Goal: Information Seeking & Learning: Learn about a topic

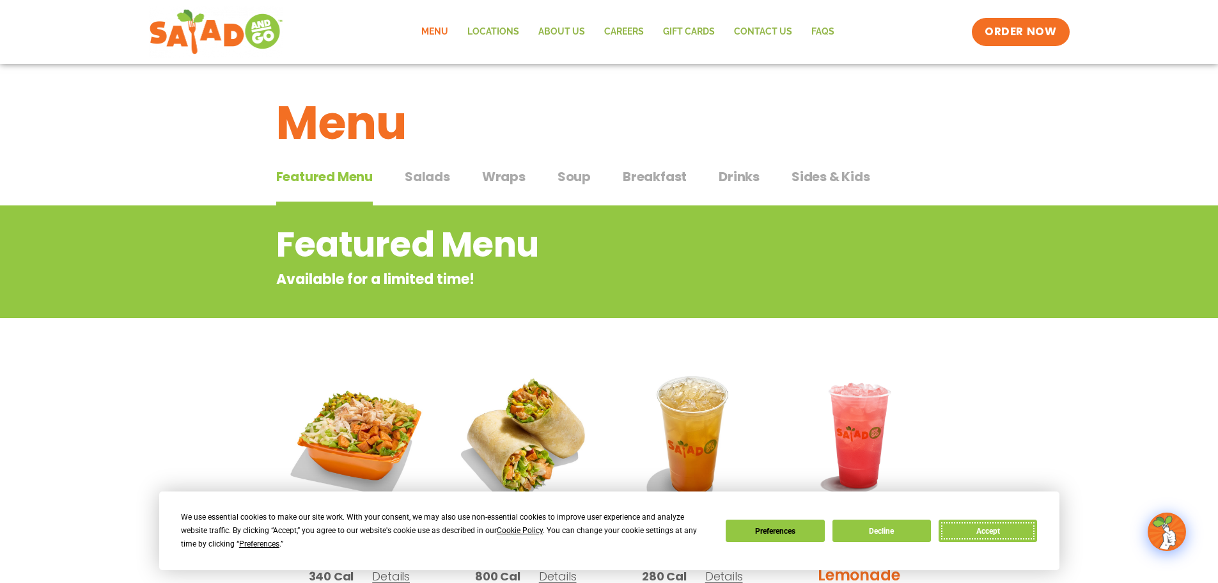
click at [1008, 528] on button "Accept" at bounding box center [988, 530] width 98 height 22
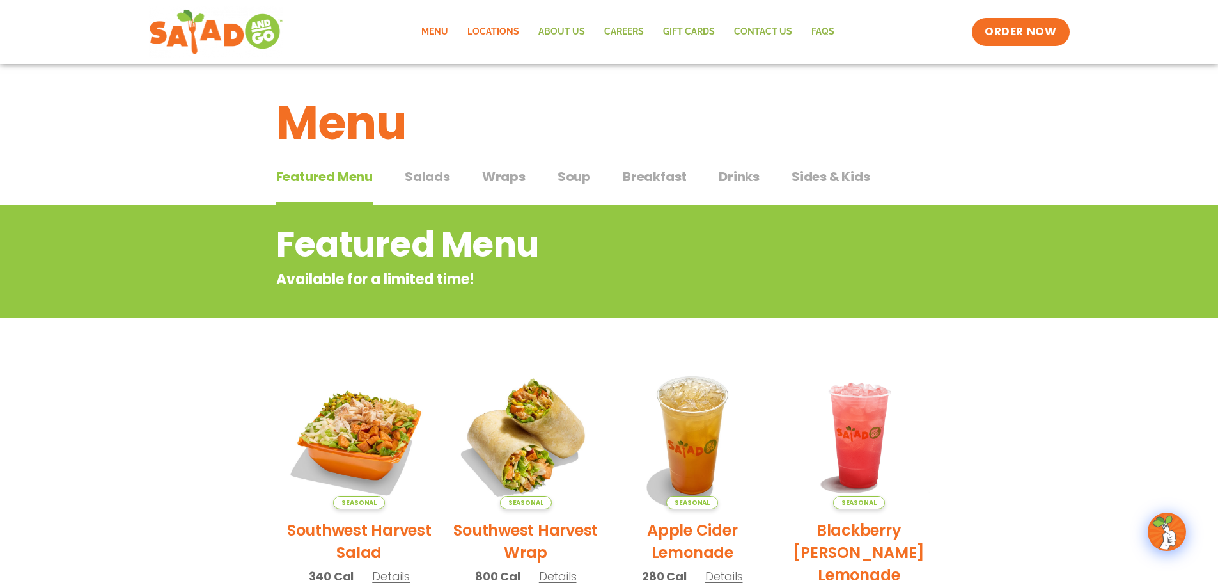
click at [513, 26] on link "Locations" at bounding box center [493, 31] width 71 height 29
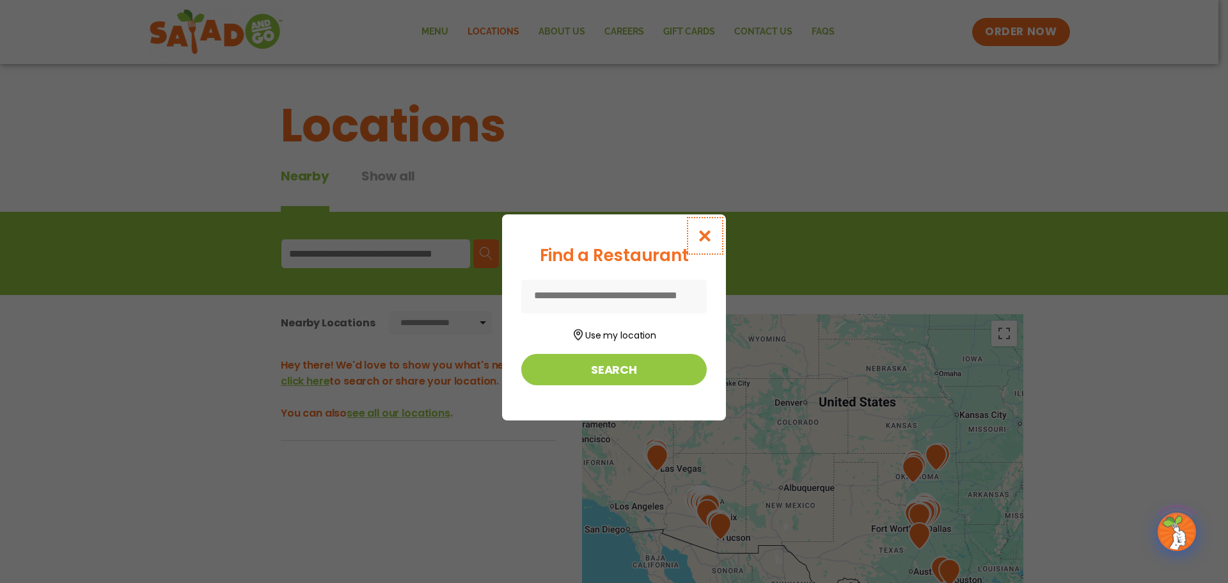
drag, startPoint x: 708, startPoint y: 234, endPoint x: 476, endPoint y: 256, distance: 233.8
click at [708, 234] on icon "Close modal" at bounding box center [705, 235] width 16 height 13
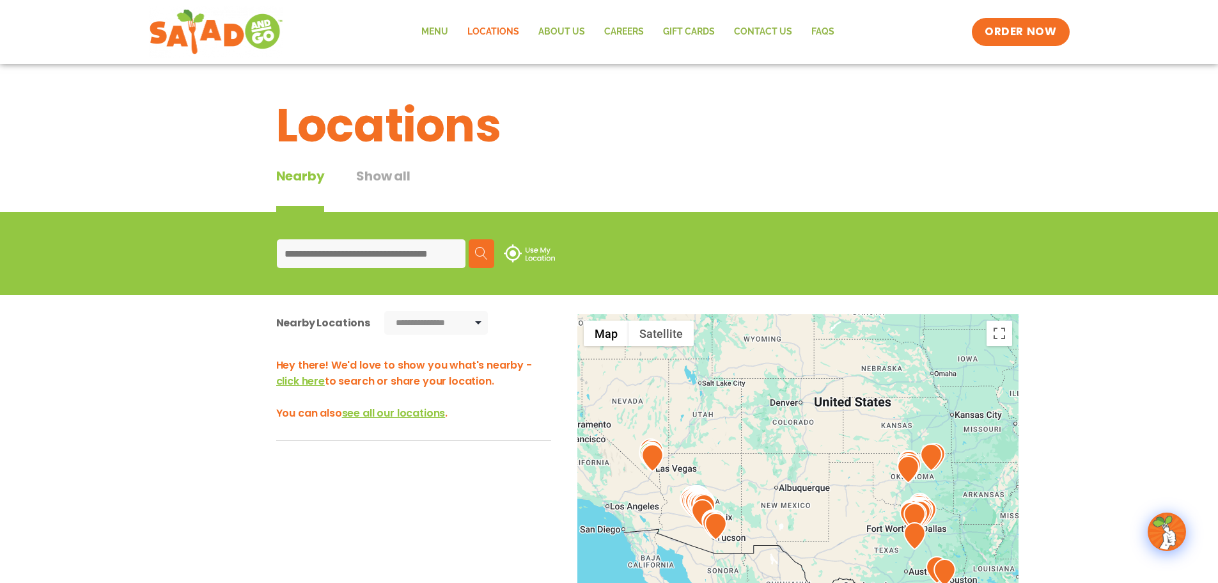
click at [403, 256] on input at bounding box center [371, 253] width 189 height 29
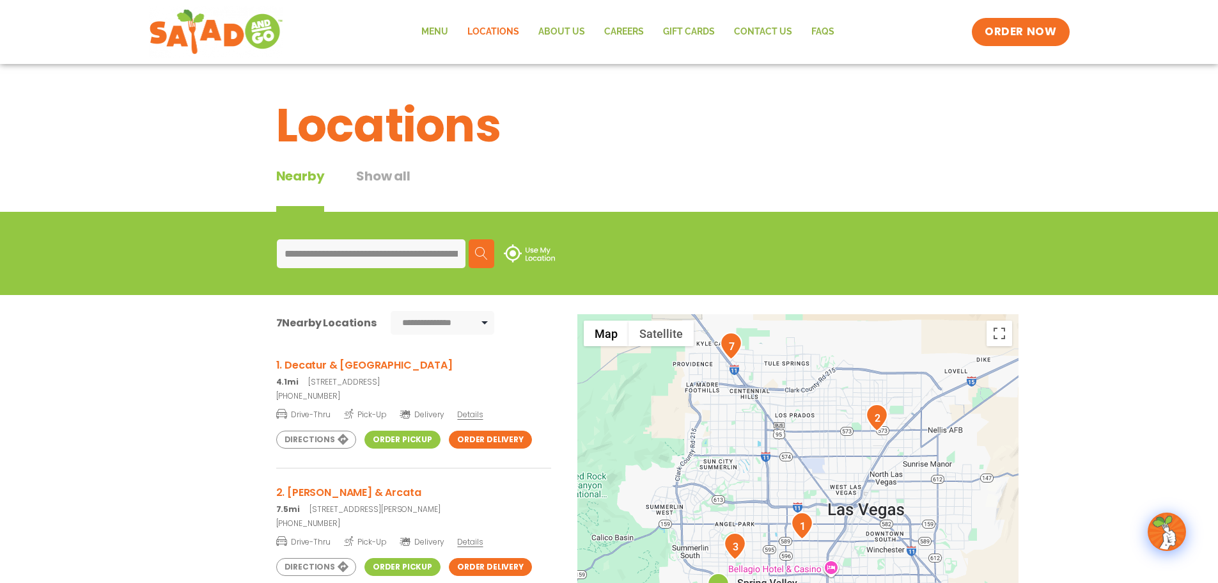
type input "**********"
click at [309, 370] on h3 "1. Decatur & Sahara" at bounding box center [413, 365] width 275 height 16
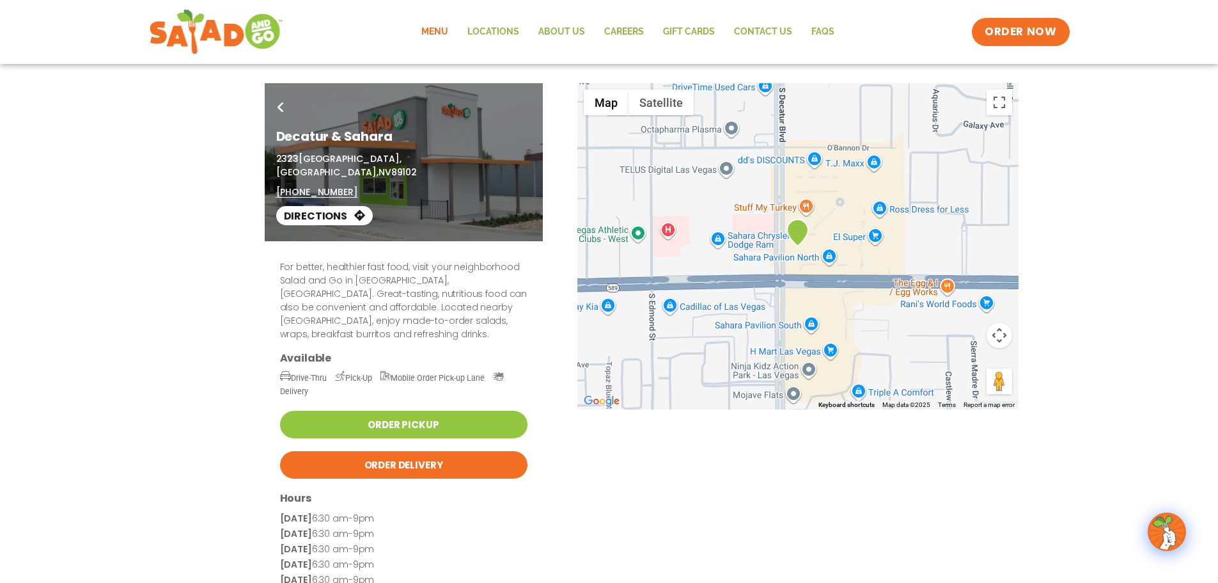
click at [433, 33] on link "Menu" at bounding box center [435, 31] width 46 height 29
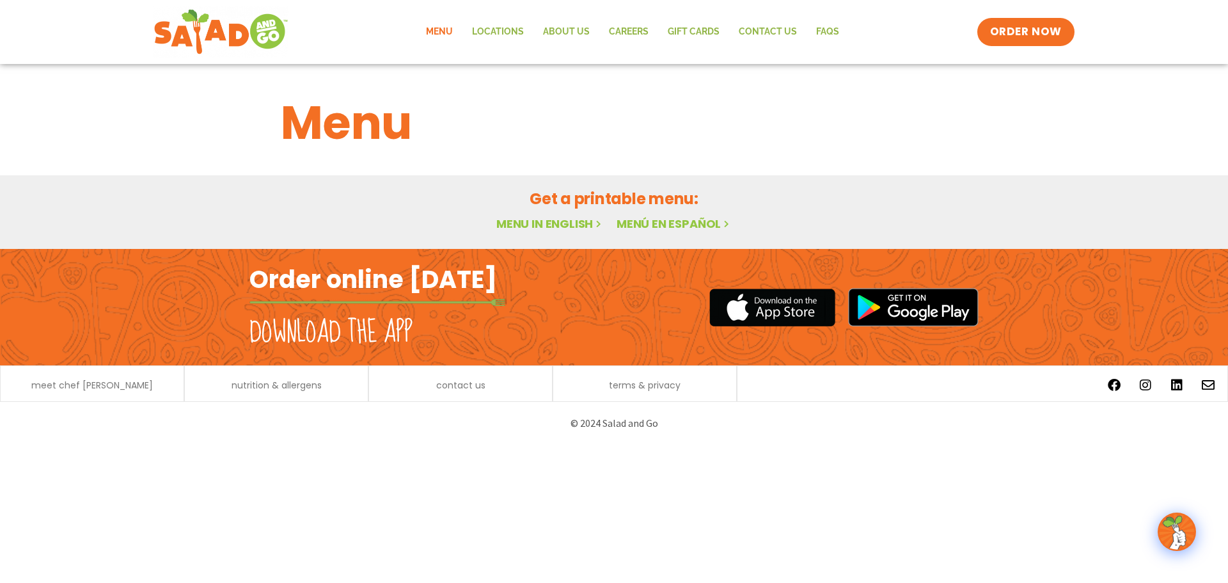
click at [586, 224] on link "Menu in English" at bounding box center [549, 223] width 107 height 16
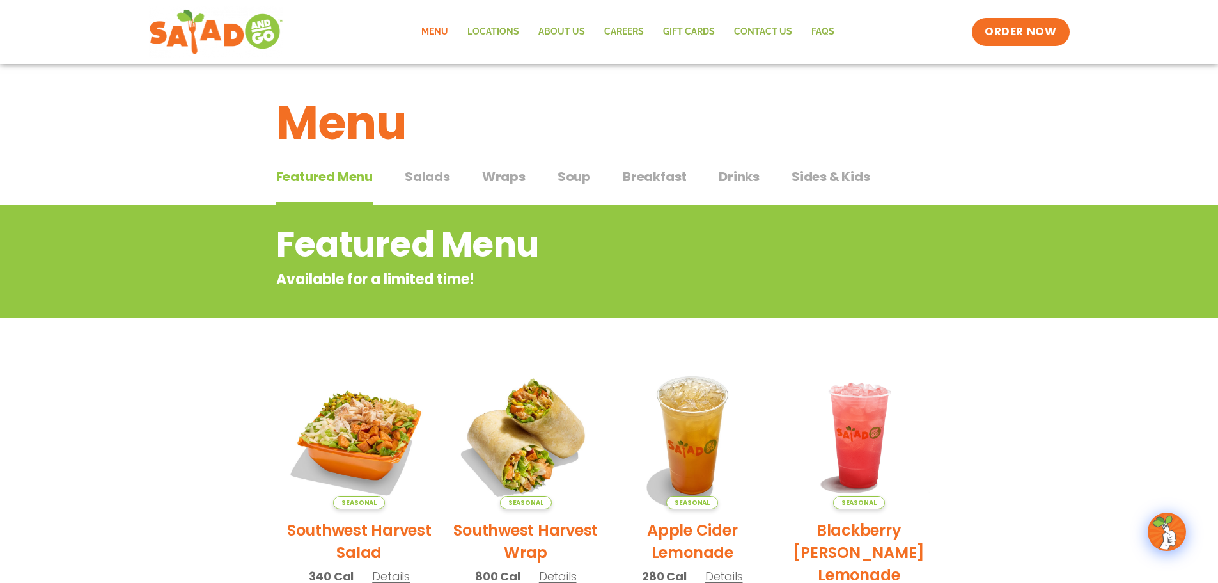
click at [428, 171] on span "Salads" at bounding box center [427, 176] width 45 height 19
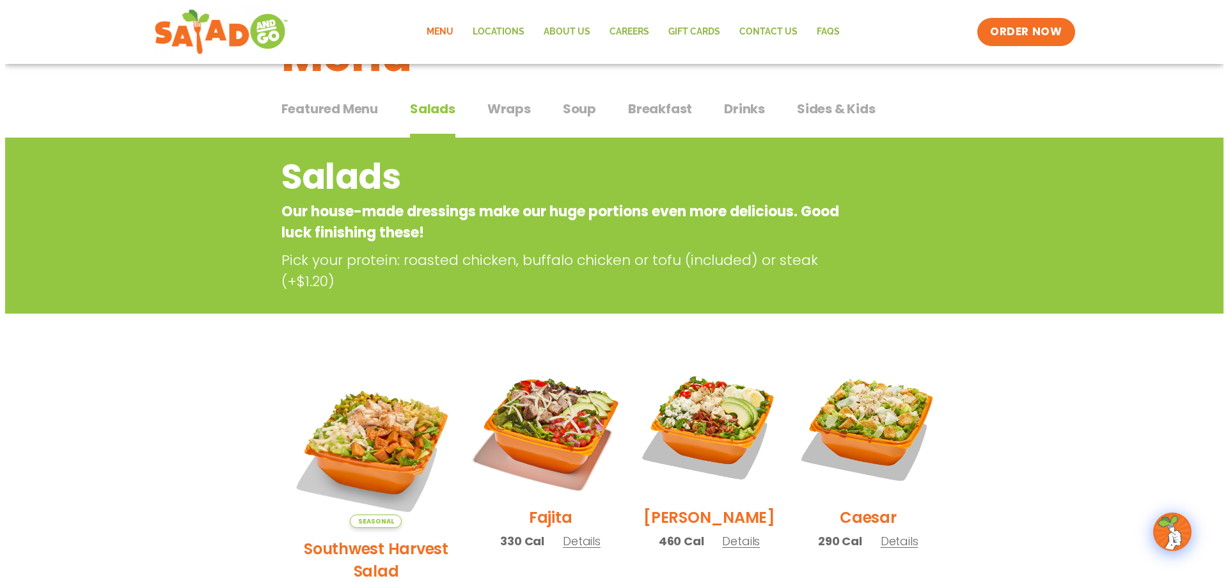
scroll to position [192, 0]
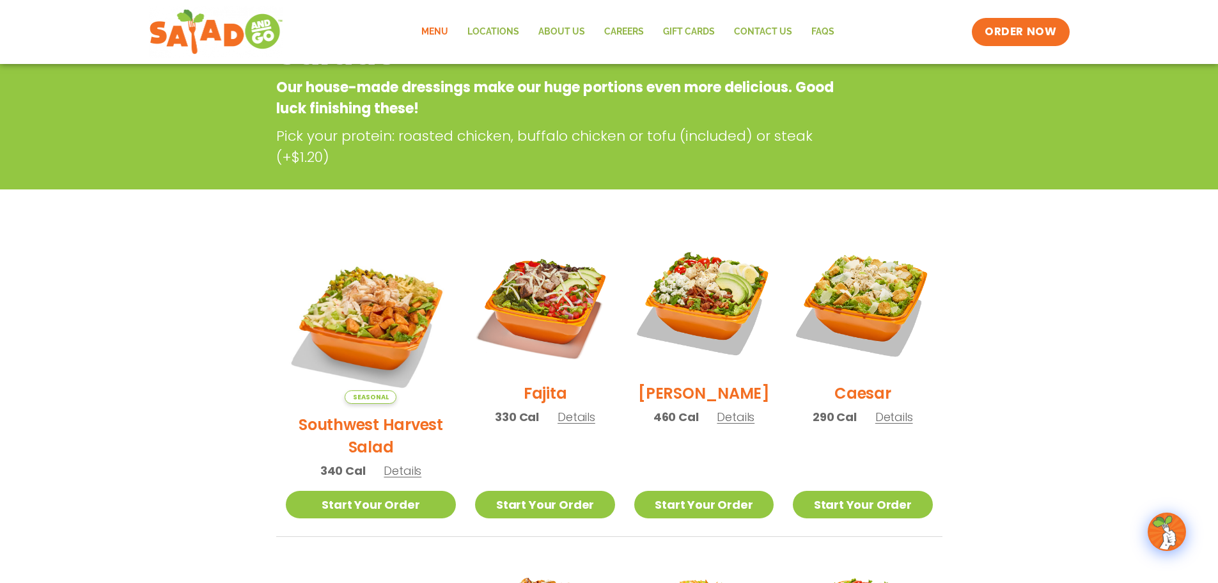
click at [386, 462] on span "Details" at bounding box center [403, 470] width 38 height 16
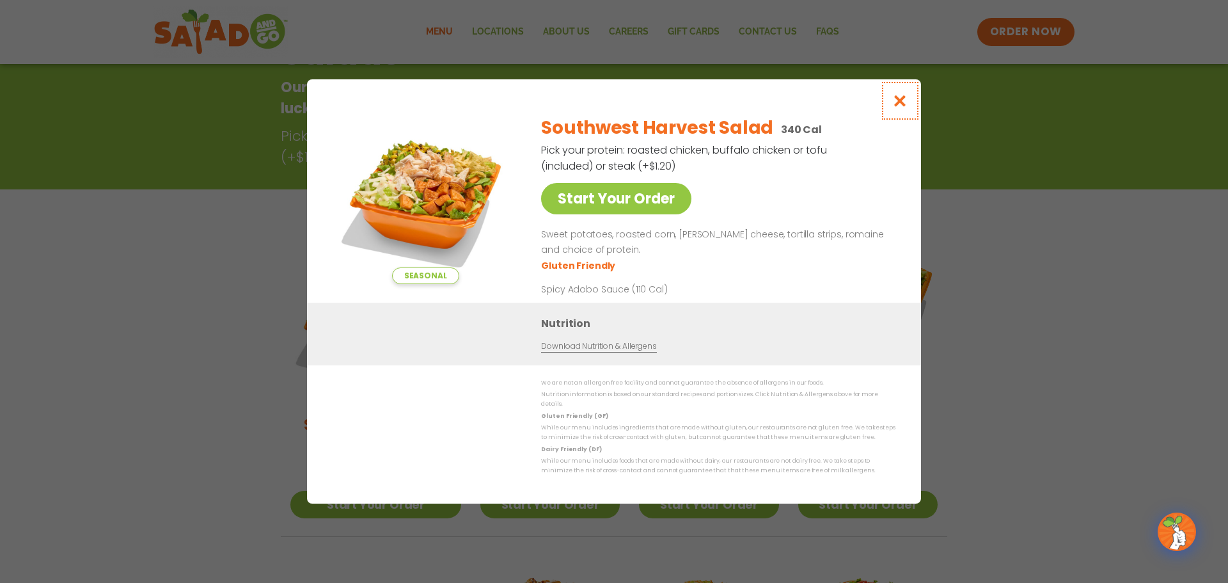
click at [893, 104] on icon "Close modal" at bounding box center [900, 100] width 16 height 13
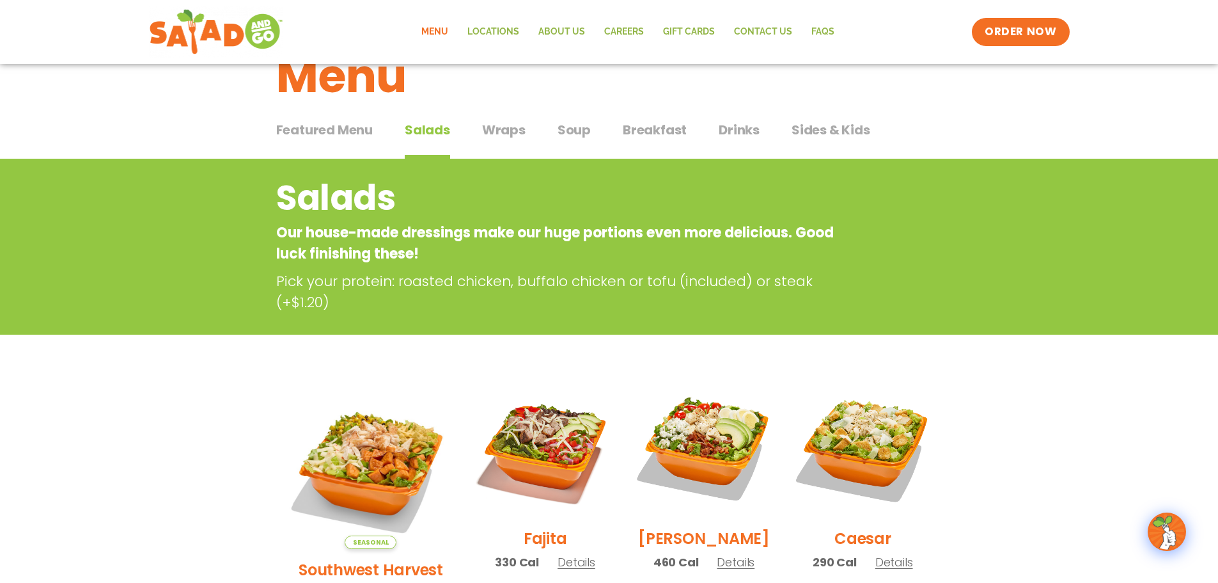
scroll to position [0, 0]
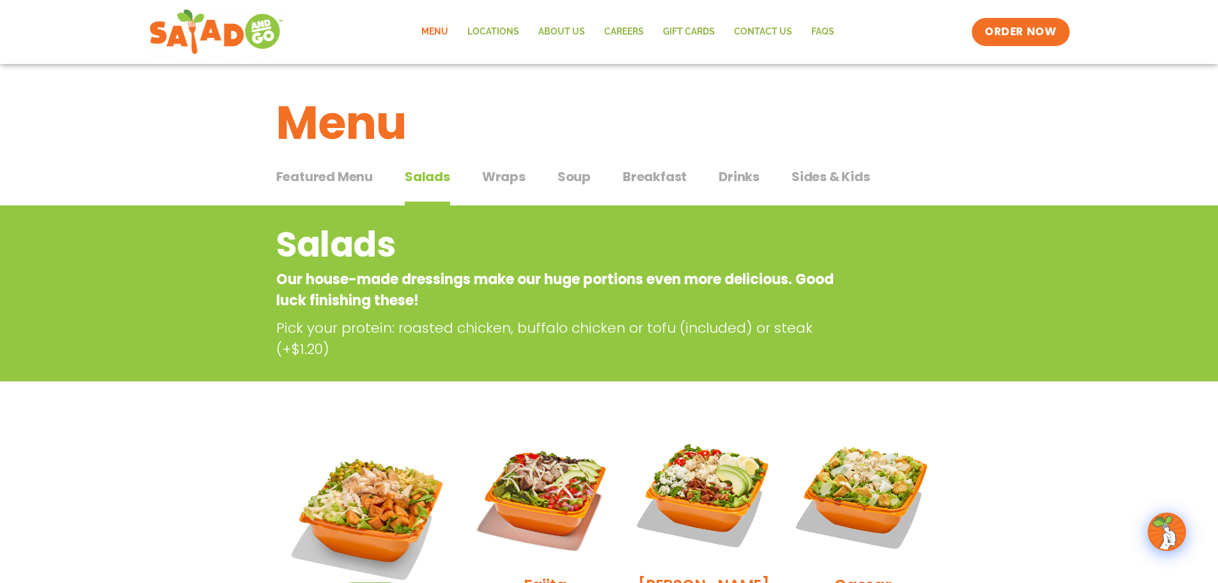
click at [810, 177] on span "Sides & Kids" at bounding box center [831, 176] width 79 height 19
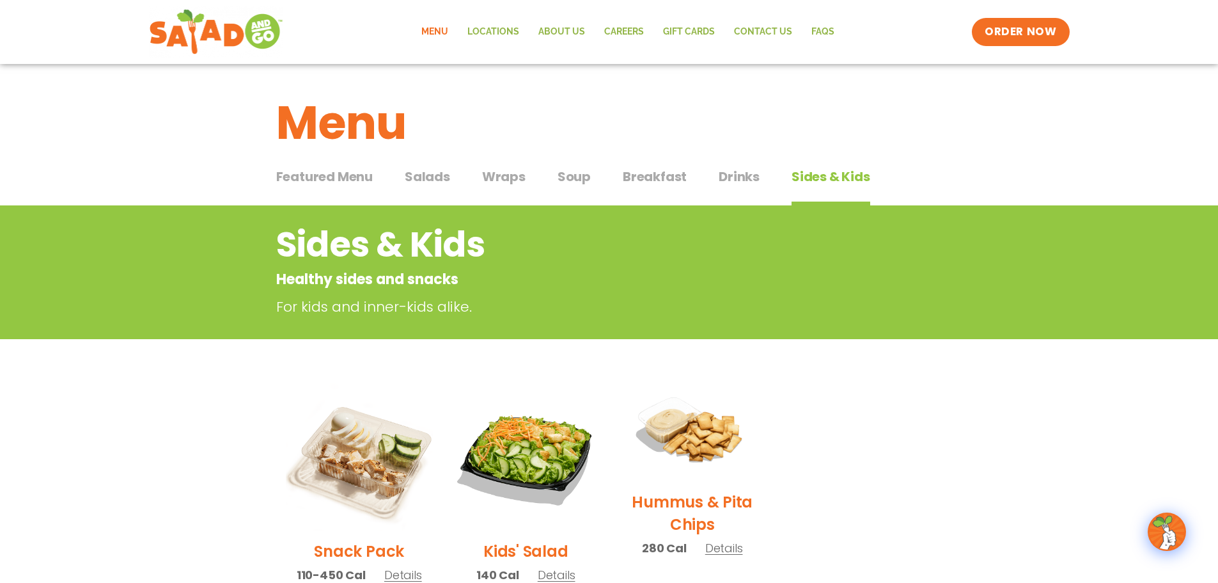
click at [430, 183] on span "Salads" at bounding box center [427, 176] width 45 height 19
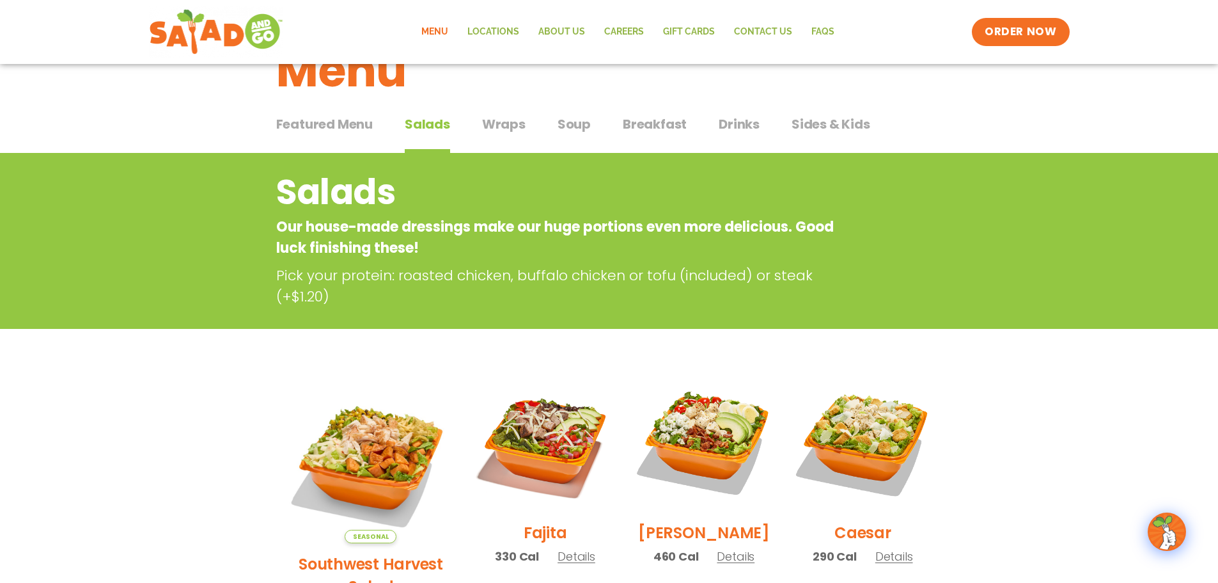
scroll to position [256, 0]
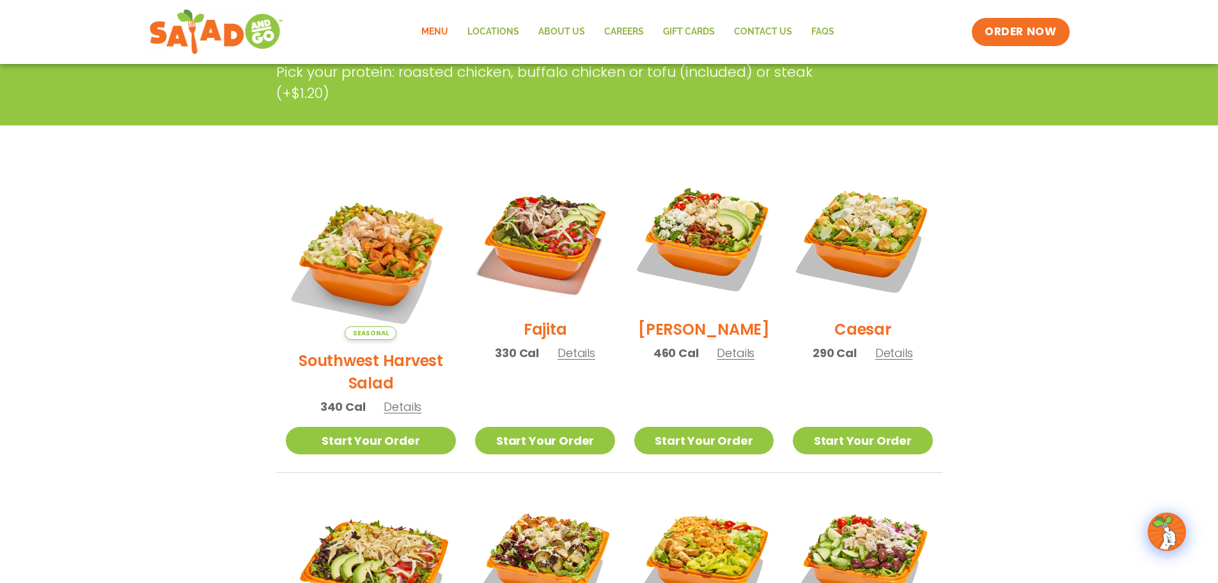
click at [730, 359] on span "Details" at bounding box center [736, 353] width 38 height 16
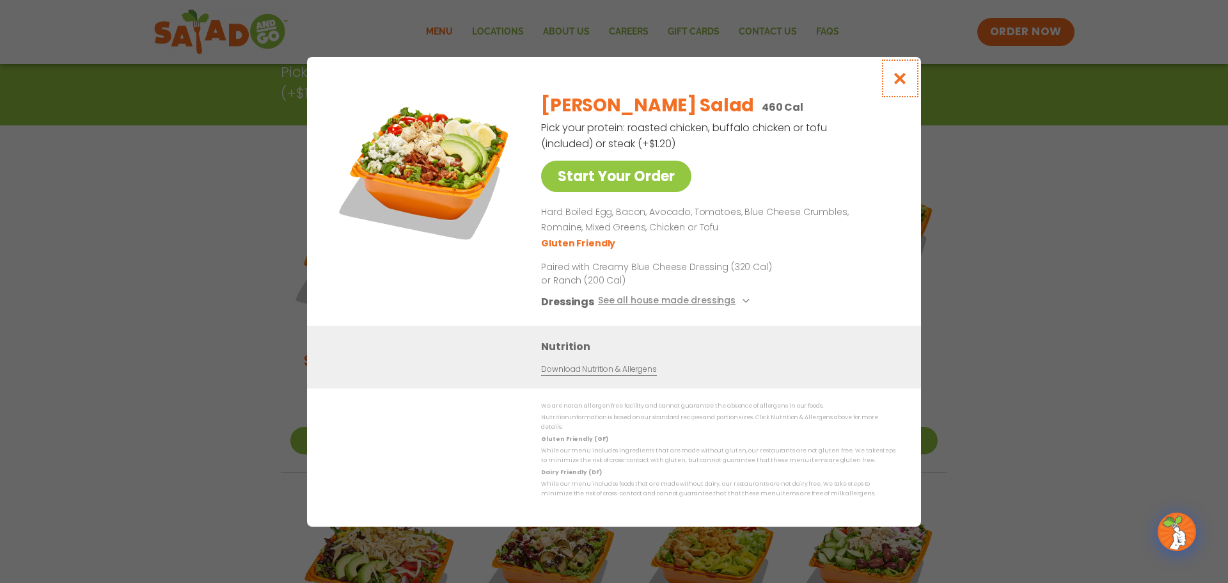
click at [896, 85] on icon "Close modal" at bounding box center [900, 78] width 16 height 13
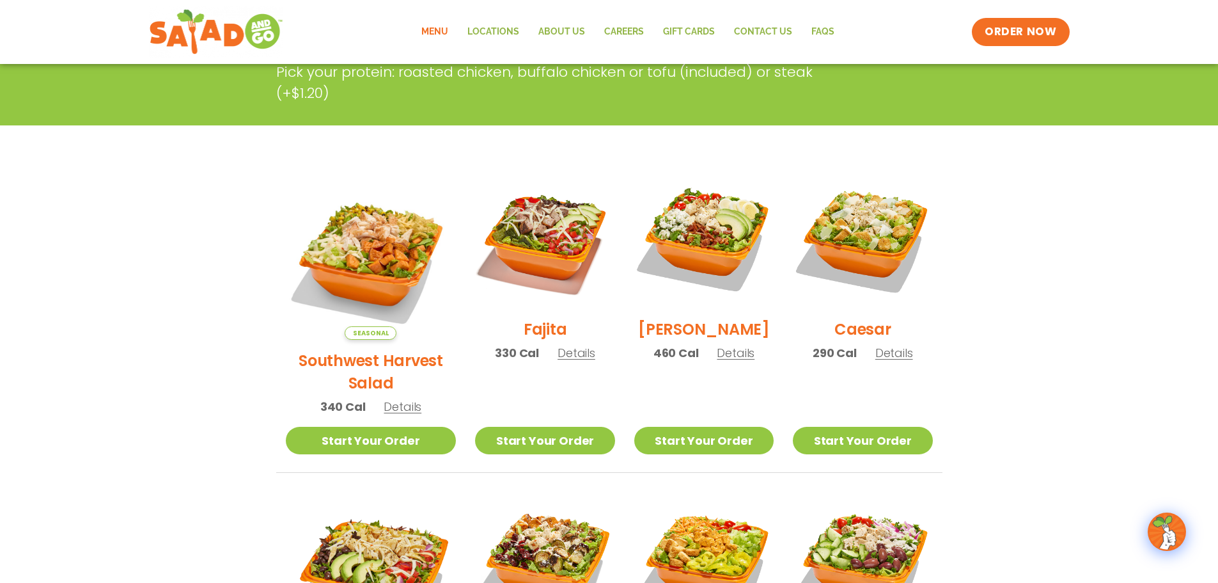
click at [896, 360] on span "Details" at bounding box center [894, 353] width 38 height 16
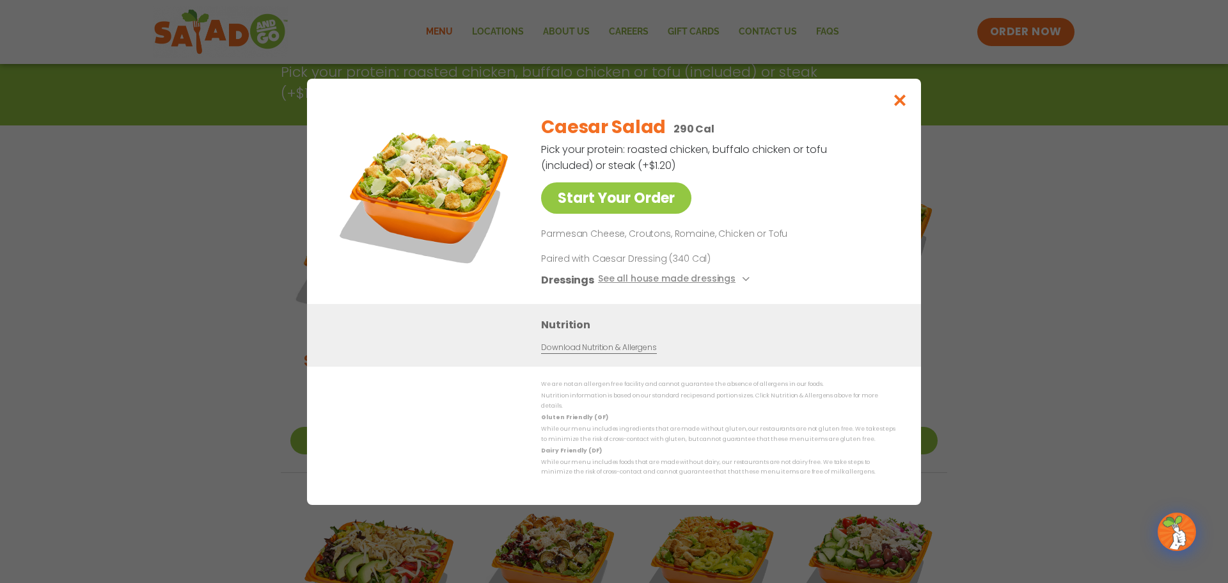
click at [744, 275] on div "Caesar Salad 290 Cal Pick your protein: roasted chicken, buffalo chicken or tof…" at bounding box center [715, 204] width 349 height 200
click at [744, 281] on icon at bounding box center [744, 278] width 5 height 5
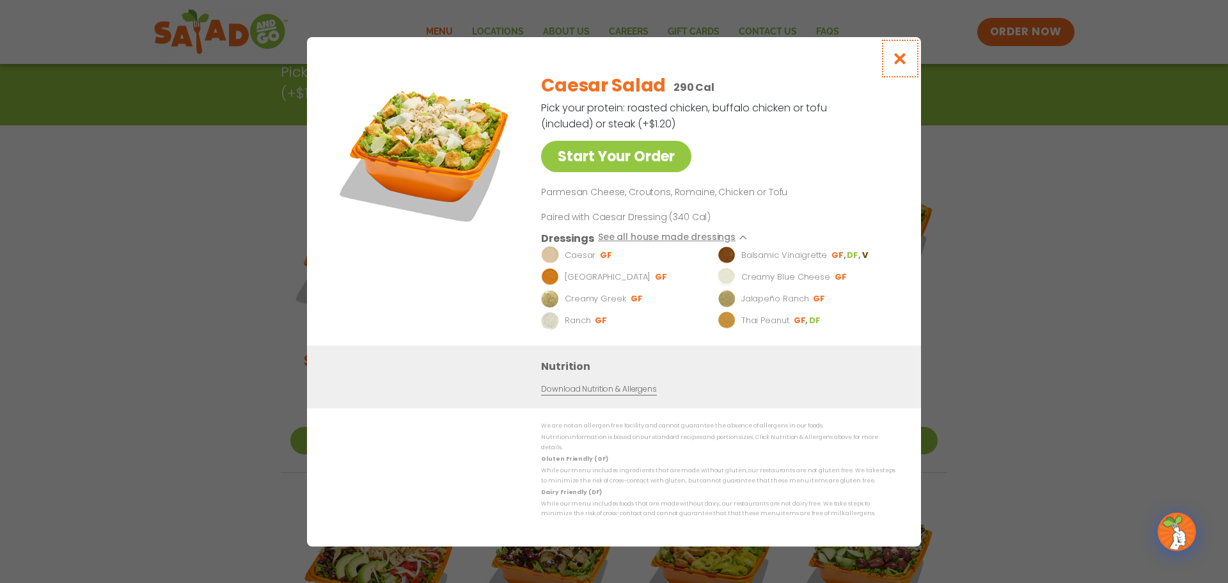
click at [907, 65] on icon "Close modal" at bounding box center [900, 58] width 16 height 13
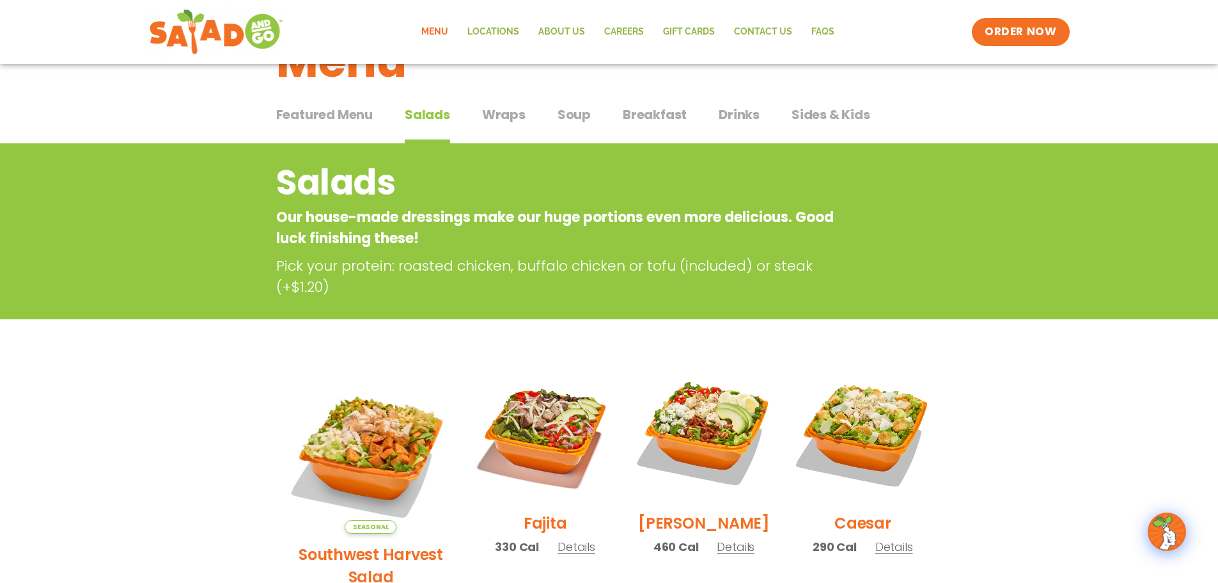
scroll to position [0, 0]
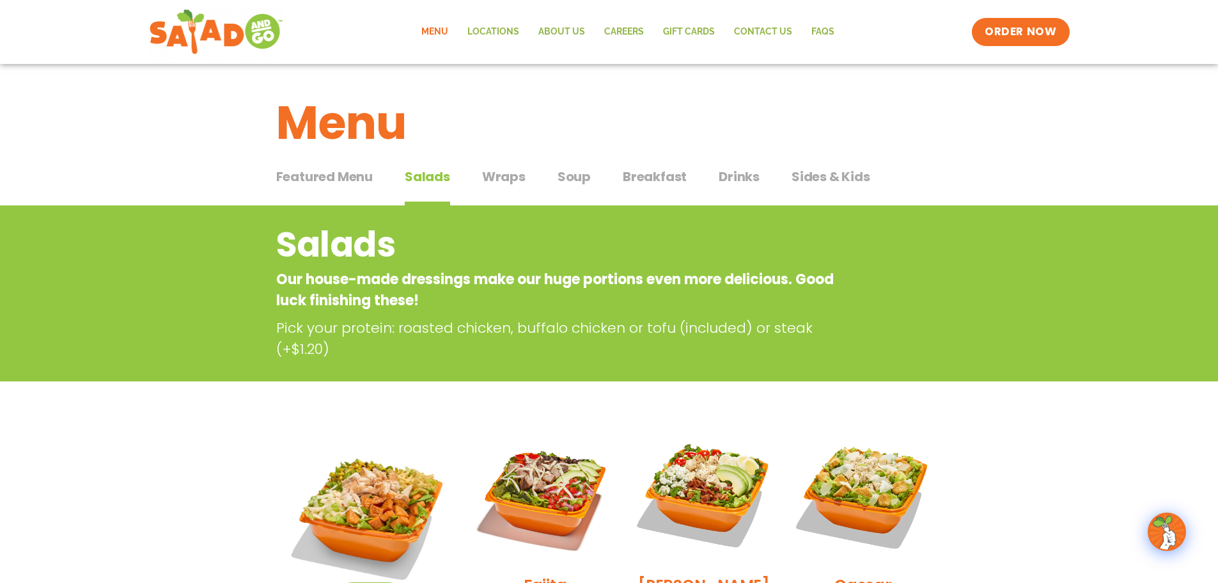
click at [515, 178] on span "Wraps" at bounding box center [503, 176] width 43 height 19
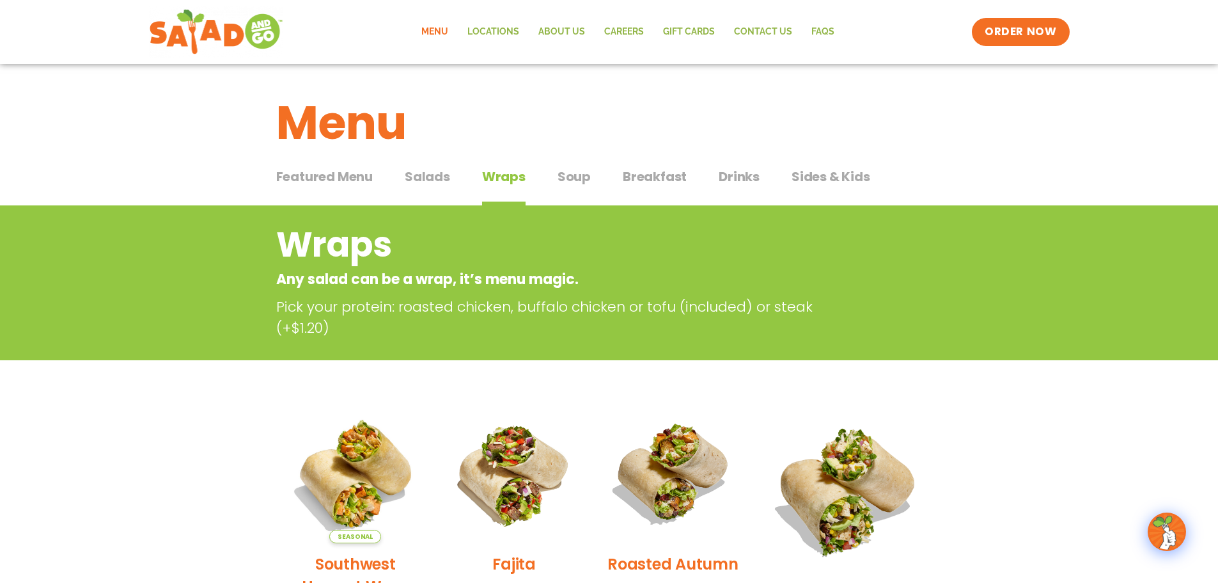
click at [448, 178] on span "Salads" at bounding box center [427, 176] width 45 height 19
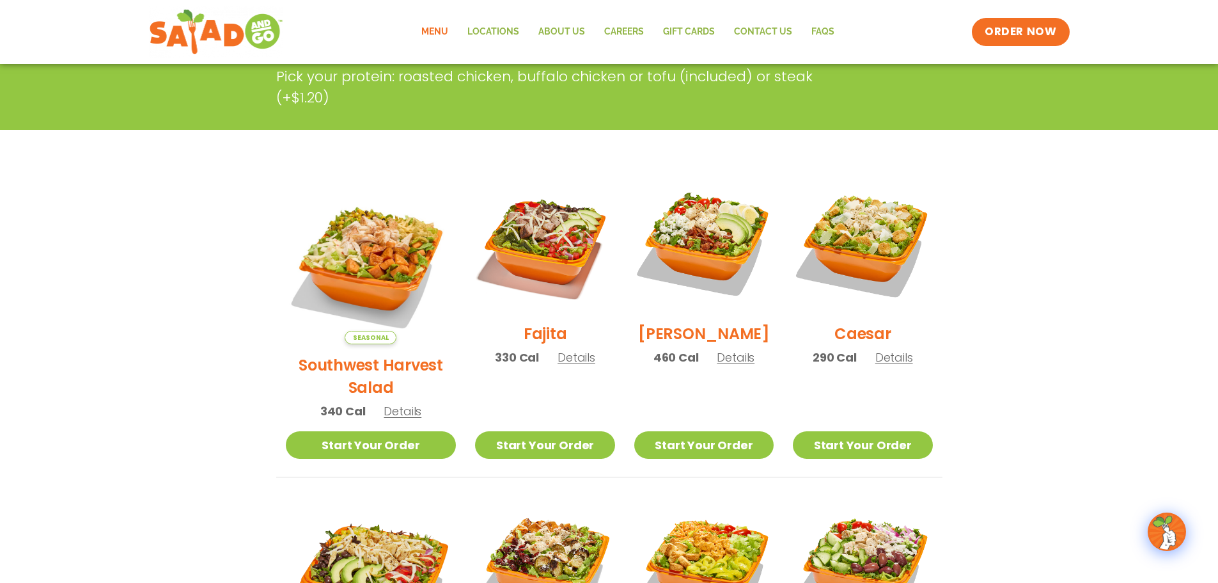
scroll to position [64, 0]
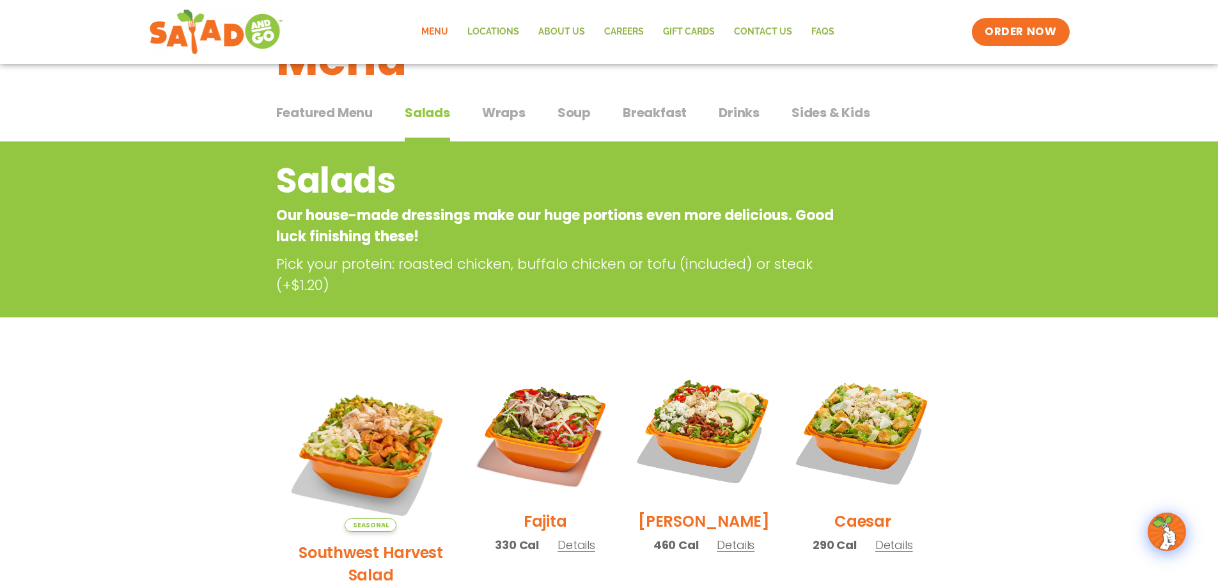
click at [843, 116] on span "Sides & Kids" at bounding box center [831, 112] width 79 height 19
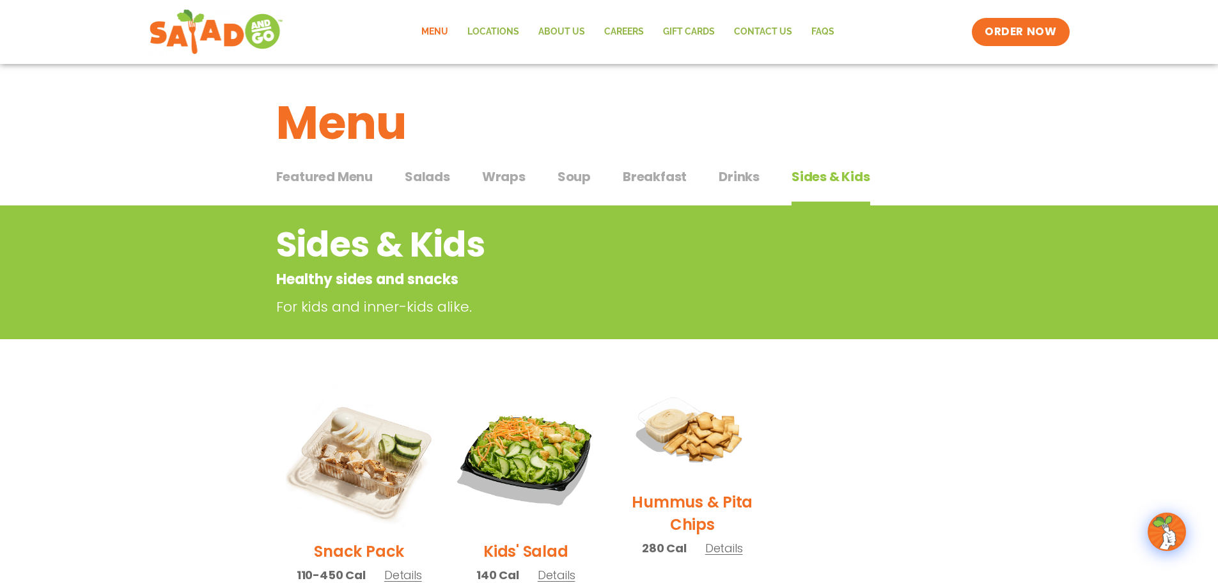
click at [742, 178] on span "Drinks" at bounding box center [739, 176] width 41 height 19
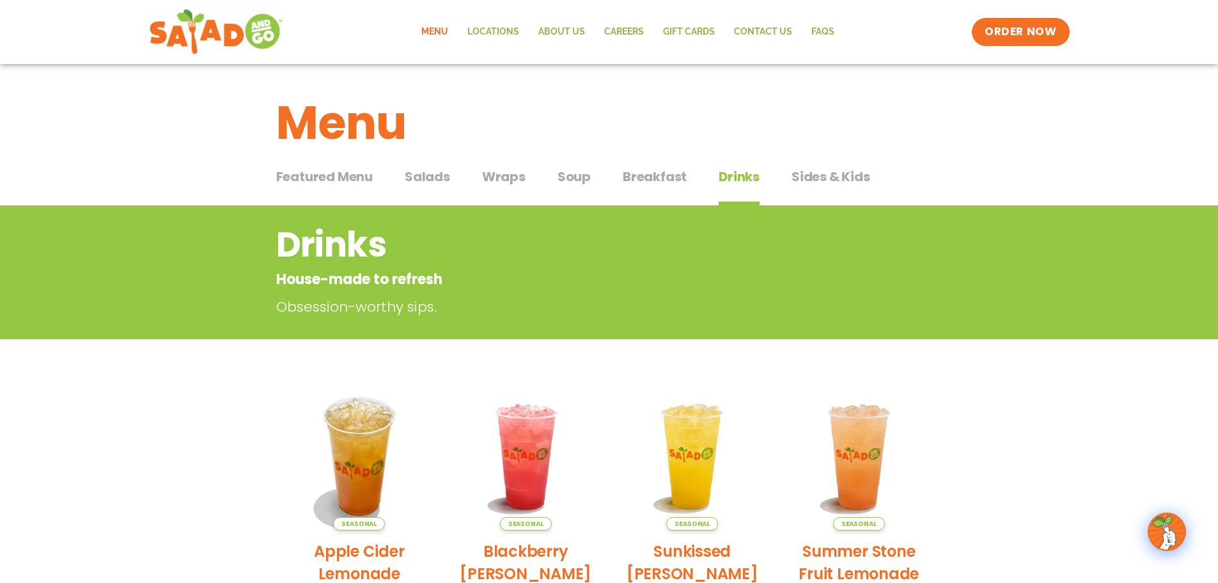
click at [654, 174] on span "Breakfast" at bounding box center [655, 176] width 64 height 19
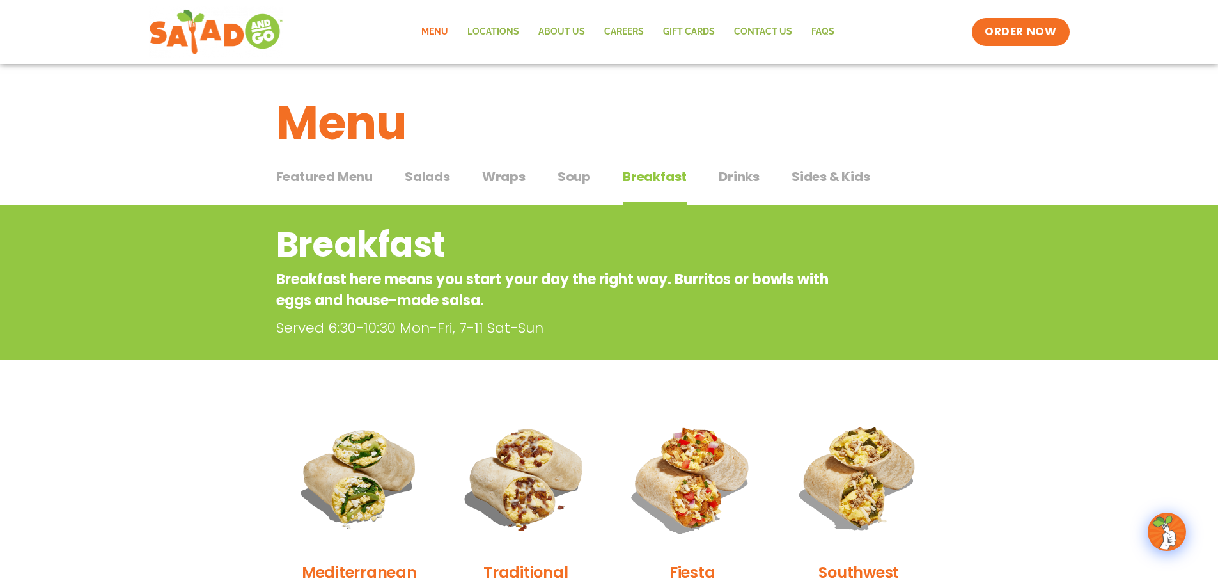
click at [567, 168] on span "Soup" at bounding box center [574, 176] width 33 height 19
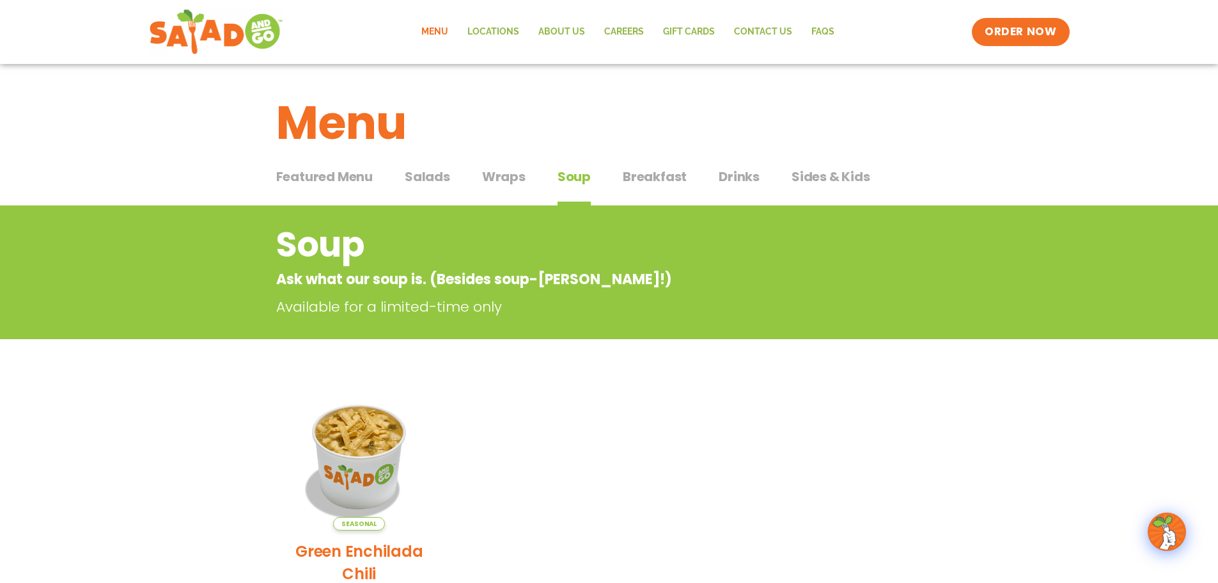
click at [502, 171] on span "Wraps" at bounding box center [503, 176] width 43 height 19
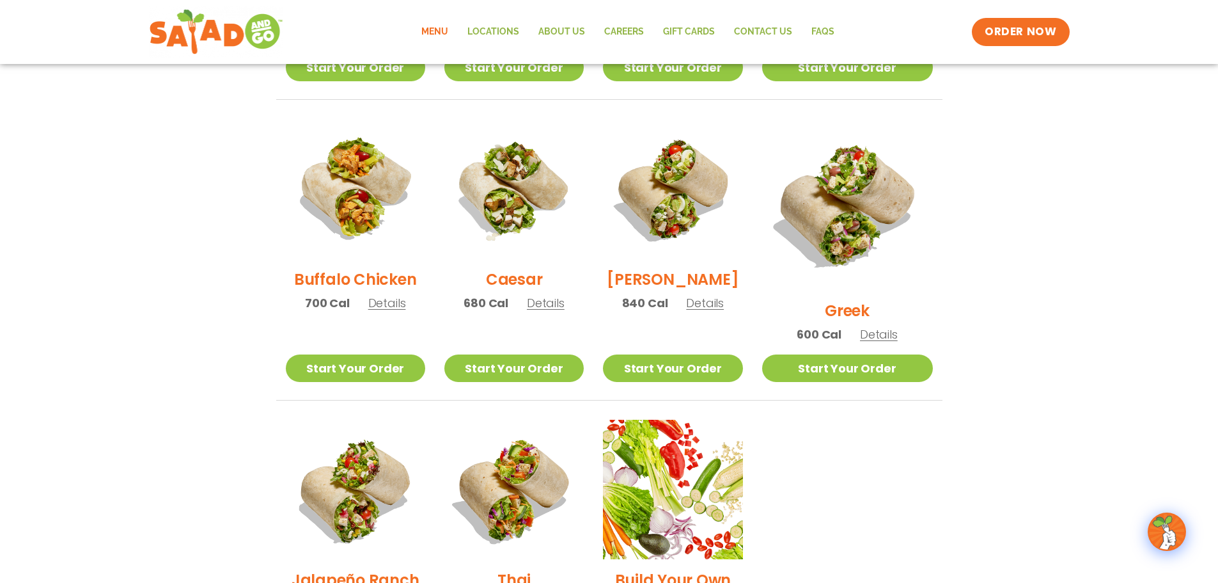
scroll to position [703, 0]
